Goal: Obtain resource: Download file/media

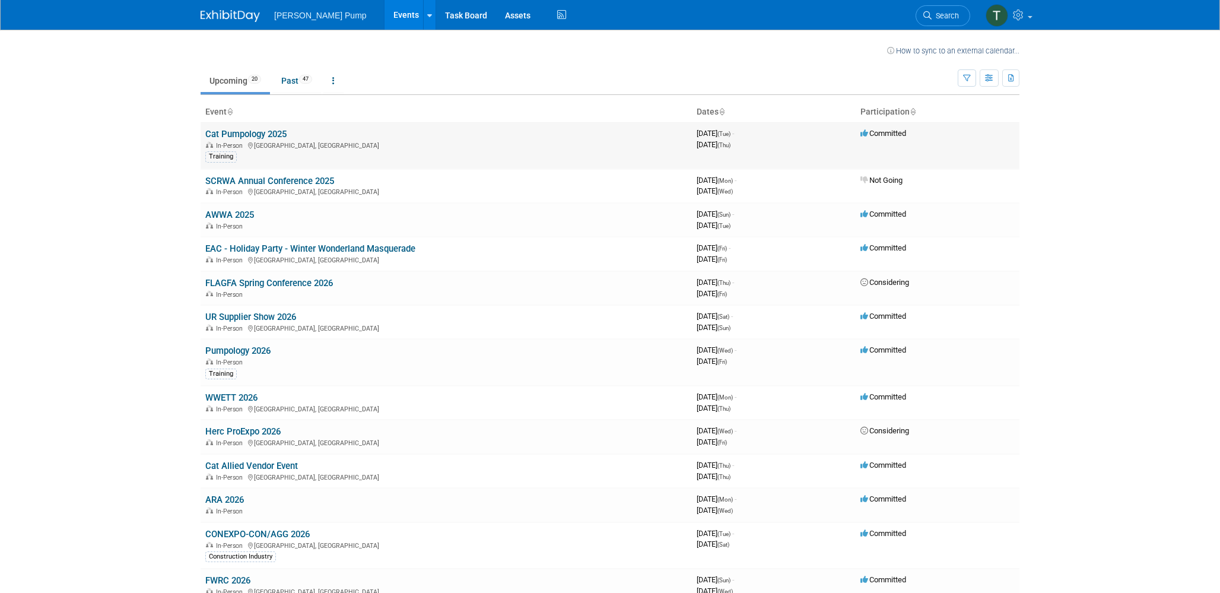
click at [264, 137] on link "Cat Pumpology 2025" at bounding box center [245, 134] width 81 height 11
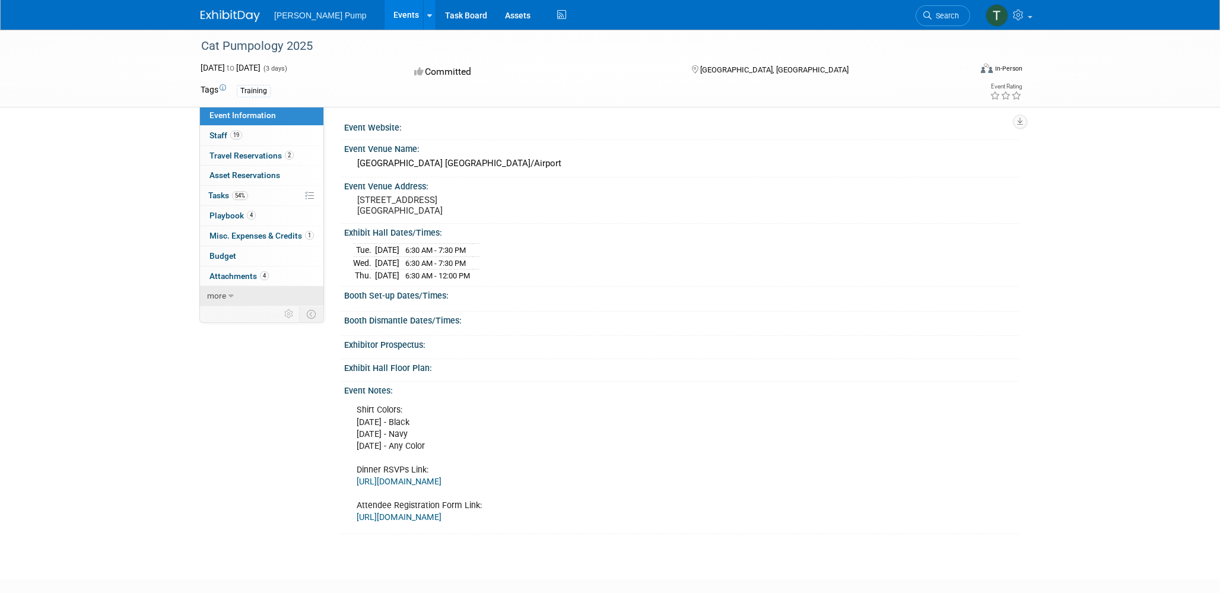
click at [225, 293] on link "more" at bounding box center [261, 296] width 123 height 20
click at [427, 16] on icon at bounding box center [429, 16] width 5 height 8
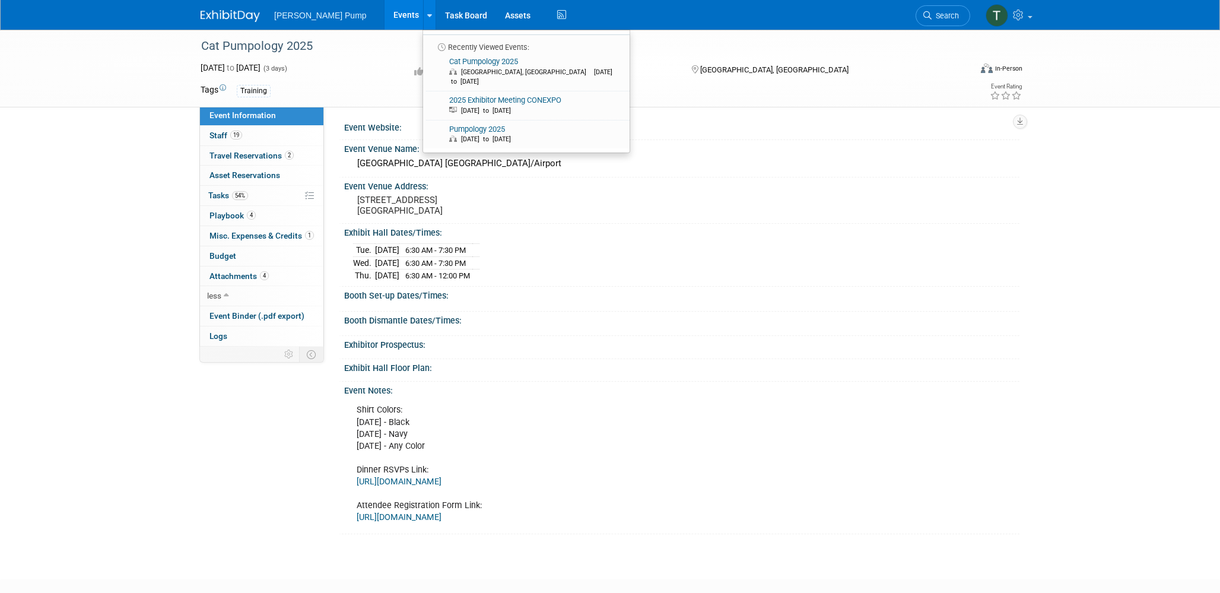
click at [380, 74] on div "[DATE] to [DATE] (3 days) [DATE] to [DATE] Committed [GEOGRAPHIC_DATA], [GEOGRA…" at bounding box center [611, 72] width 839 height 21
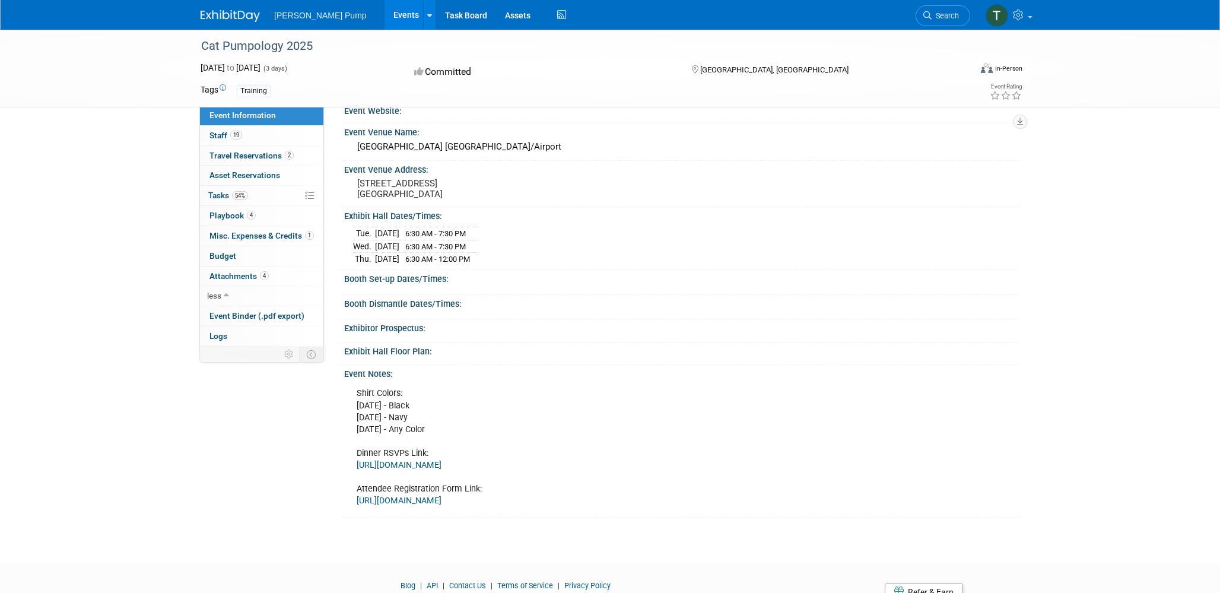
scroll to position [64, 0]
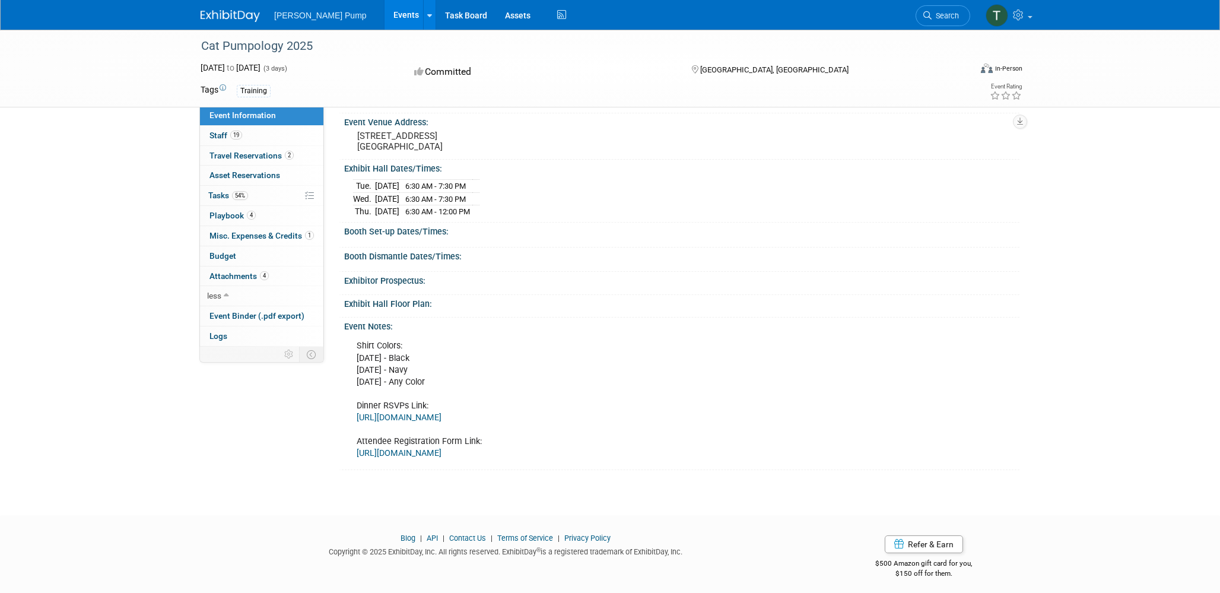
click at [441, 450] on link "[URL][DOMAIN_NAME]" at bounding box center [398, 453] width 85 height 10
click at [250, 272] on span "Attachments 4" at bounding box center [238, 275] width 59 height 9
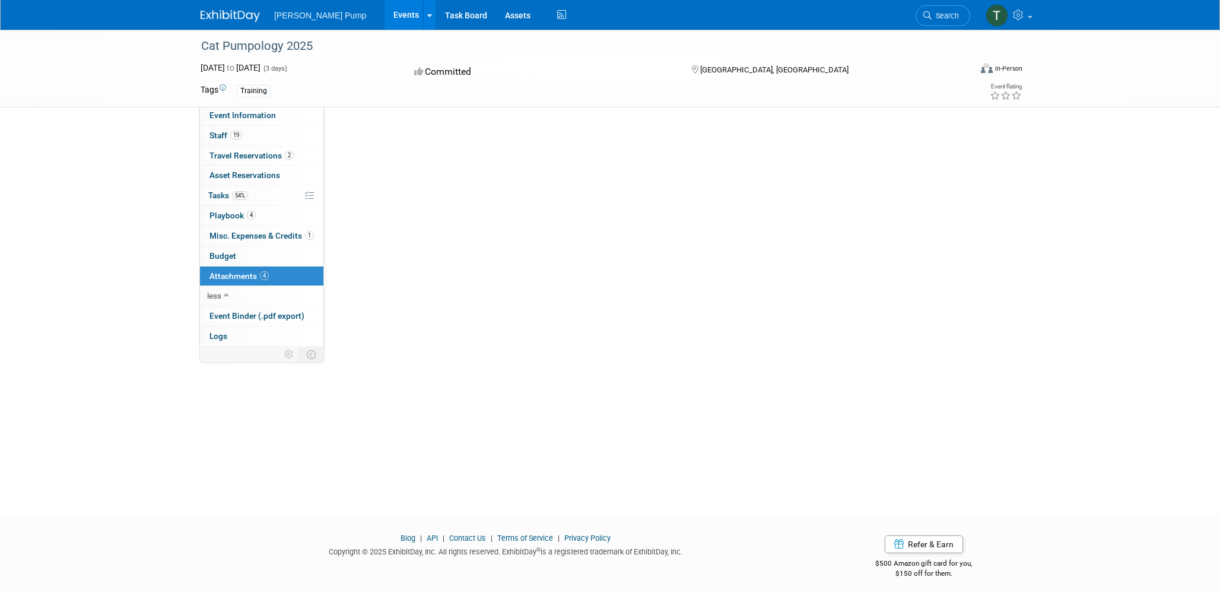
scroll to position [0, 0]
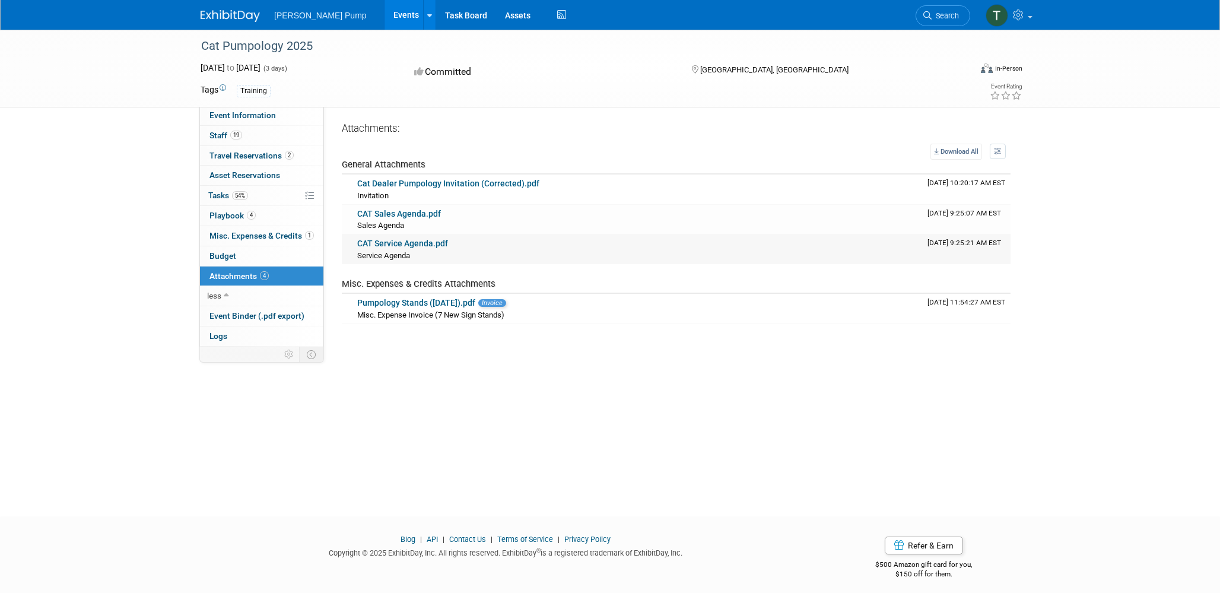
click at [406, 245] on link "CAT Service Agenda.pdf" at bounding box center [402, 242] width 91 height 9
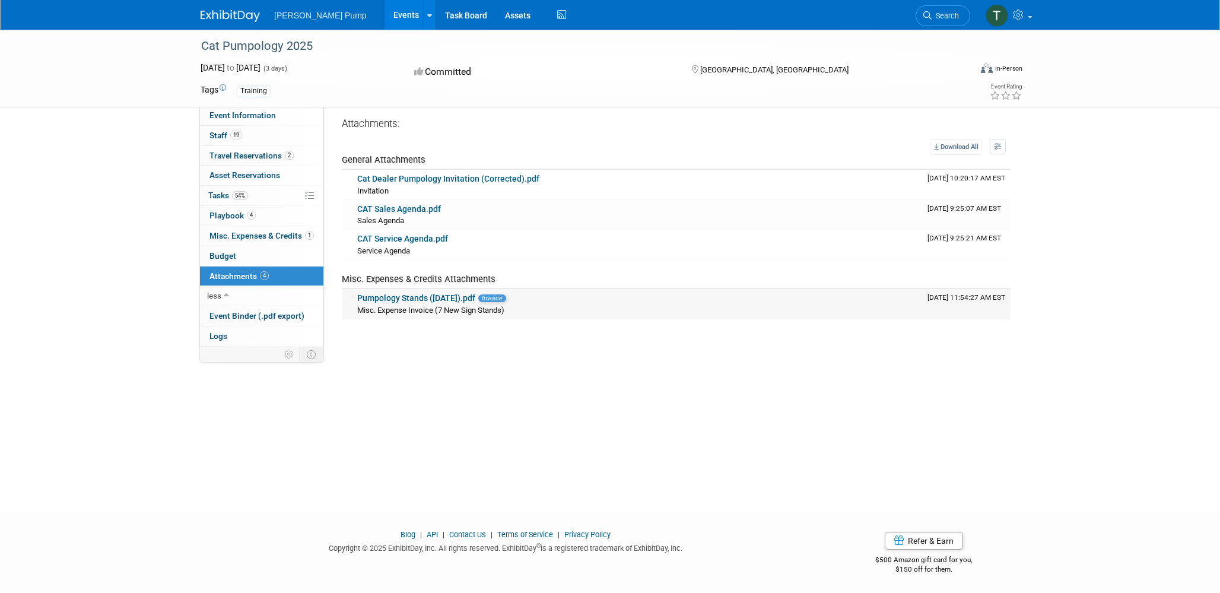
scroll to position [6, 0]
click at [252, 117] on span "Event Information" at bounding box center [242, 114] width 66 height 9
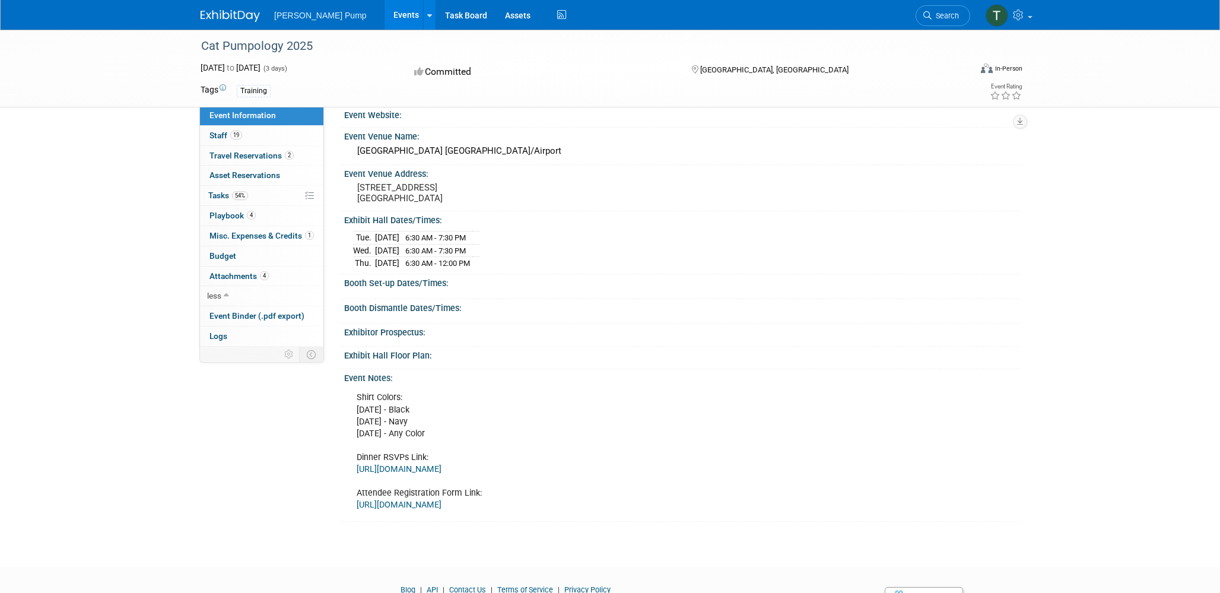
scroll to position [0, 0]
